Goal: Find contact information: Find contact information

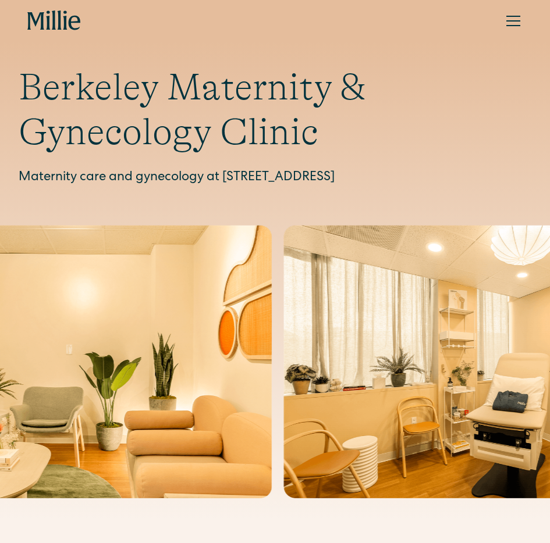
click at [511, 16] on div "menu" at bounding box center [513, 16] width 14 height 1
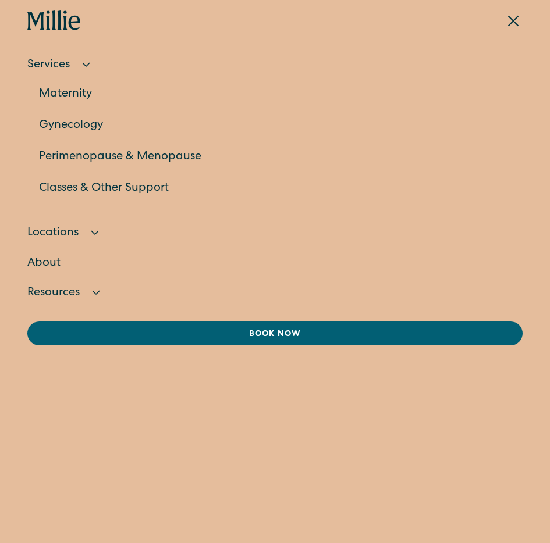
click at [55, 95] on link "Maternity" at bounding box center [281, 94] width 484 height 31
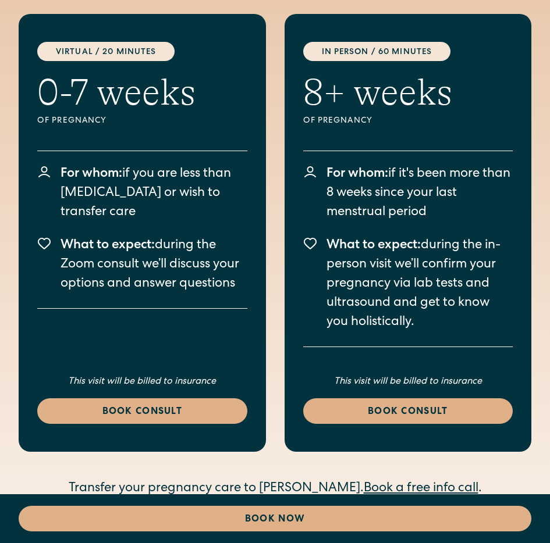
scroll to position [3704, 0]
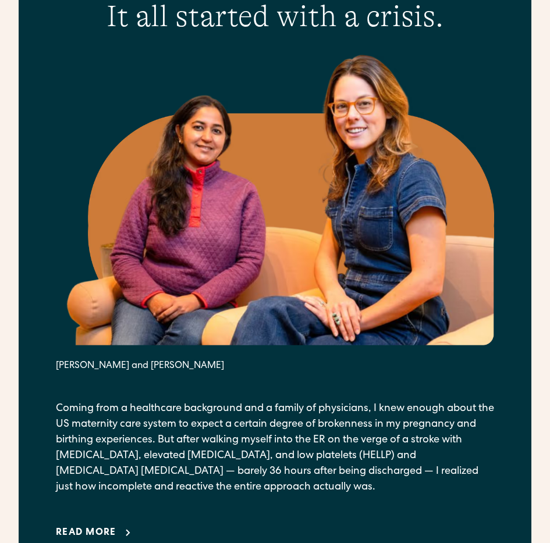
scroll to position [236, 0]
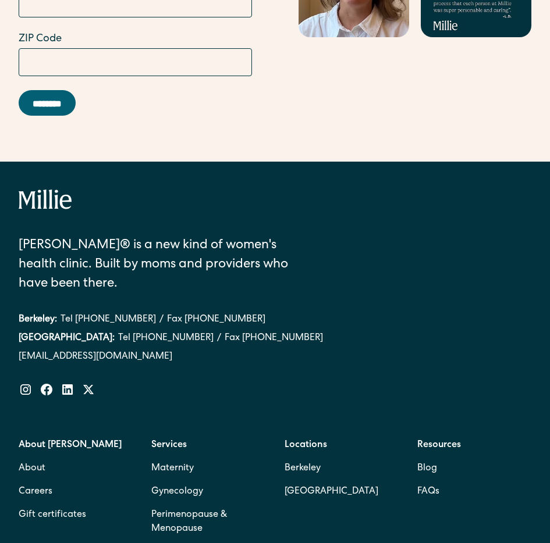
scroll to position [4278, 0]
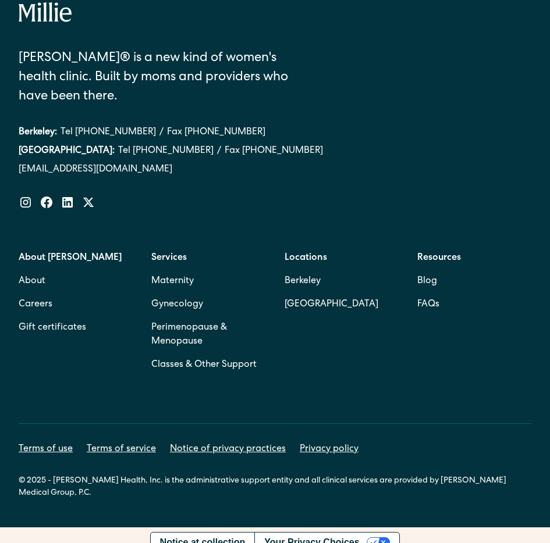
click at [280, 279] on div "About Millie About Careers Gift certificates Services Maternity Gynecology Peri…" at bounding box center [275, 312] width 513 height 130
click at [291, 278] on link "Berkeley" at bounding box center [332, 281] width 94 height 23
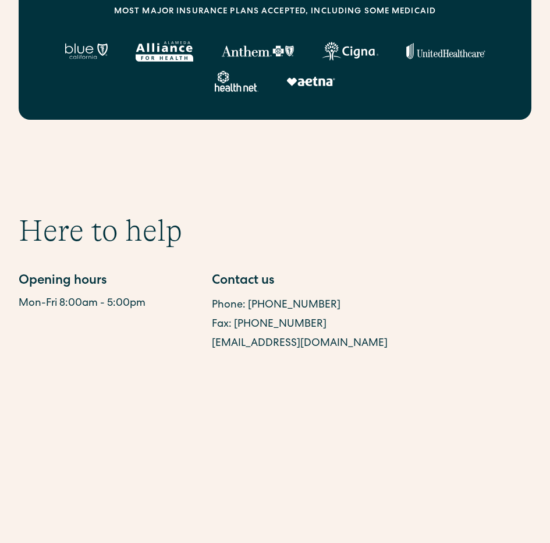
scroll to position [503, 0]
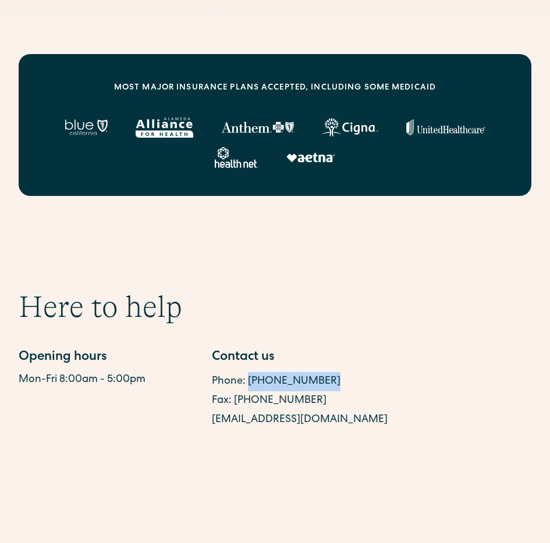
drag, startPoint x: 326, startPoint y: 381, endPoint x: 246, endPoint y: 384, distance: 80.4
click at [246, 384] on div "Phone: [PHONE_NUMBER]" at bounding box center [303, 381] width 183 height 19
copy link "[PHONE_NUMBER]"
